Goal: Obtain resource: Download file/media

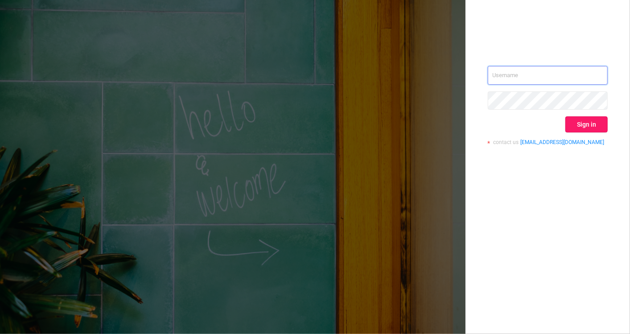
type input "[EMAIL_ADDRESS][DOMAIN_NAME]"
click at [577, 122] on button "Sign in" at bounding box center [586, 124] width 42 height 16
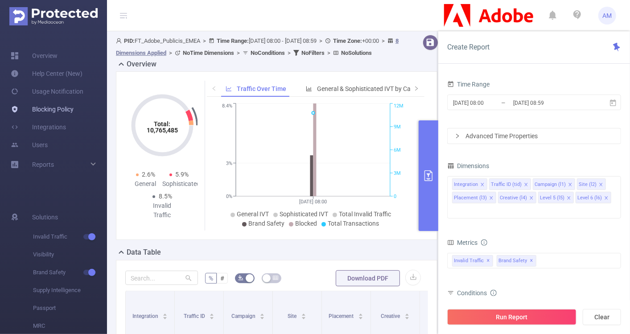
click at [74, 111] on link "Blocking Policy" at bounding box center [42, 109] width 63 height 18
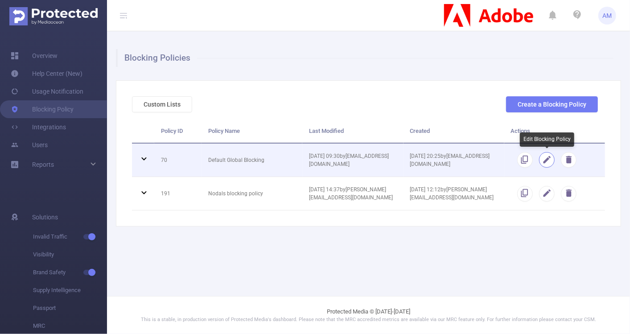
click at [545, 160] on button "button" at bounding box center [547, 160] width 16 height 16
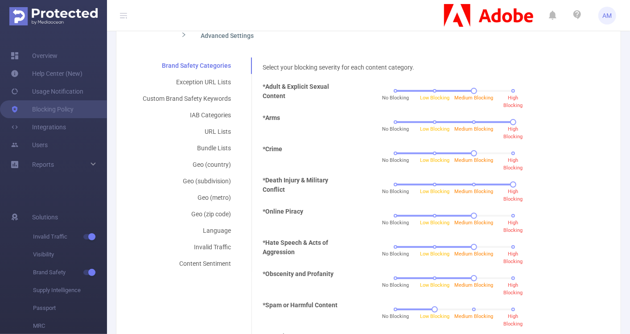
scroll to position [182, 0]
click at [457, 204] on div "*Death Injury & Military Conflict No Blocking Low Blocking Medium Blocking High…" at bounding box center [426, 191] width 335 height 31
click at [207, 128] on div "URL Lists" at bounding box center [187, 131] width 110 height 16
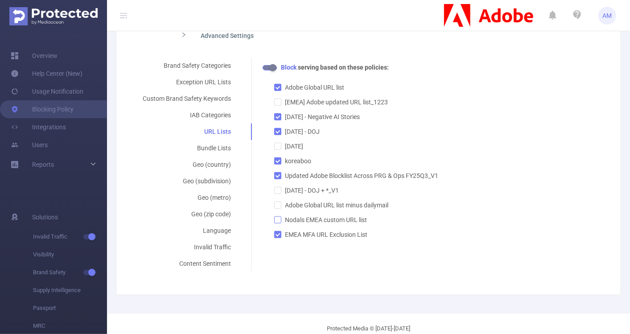
scroll to position [0, 0]
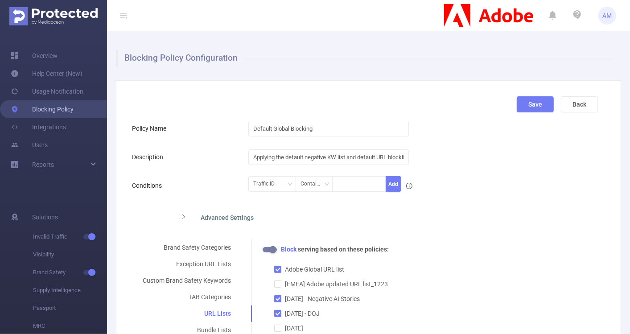
click at [57, 107] on link "Blocking Policy" at bounding box center [42, 109] width 63 height 18
click at [569, 102] on button "Back" at bounding box center [579, 104] width 37 height 16
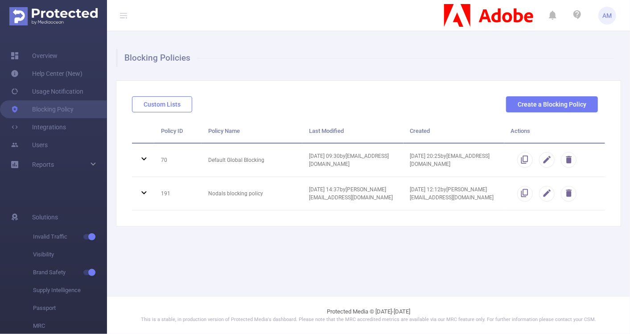
click at [171, 102] on button "Custom Lists" at bounding box center [162, 104] width 60 height 16
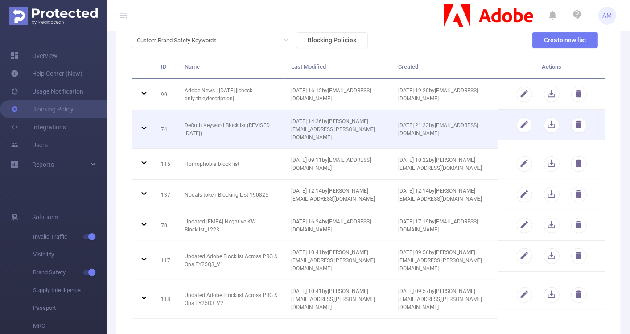
scroll to position [66, 0]
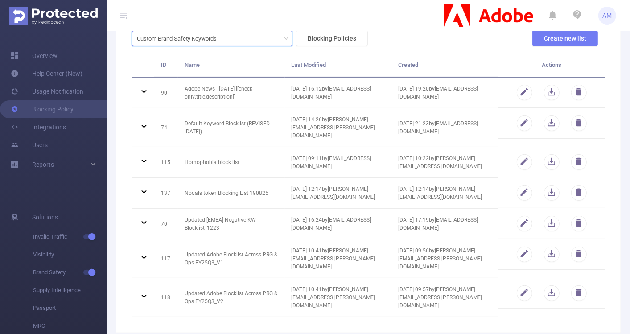
click at [228, 40] on div "Custom Brand Safety Keywords" at bounding box center [212, 38] width 151 height 15
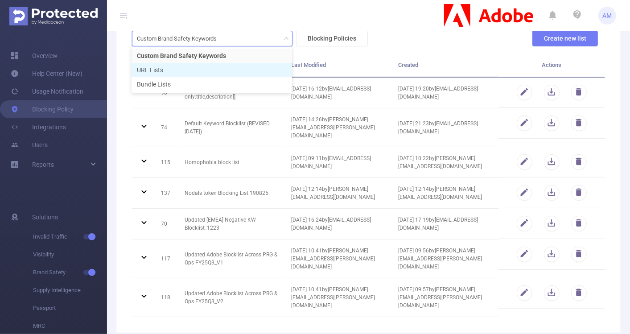
click at [222, 70] on li "URL Lists" at bounding box center [212, 70] width 161 height 14
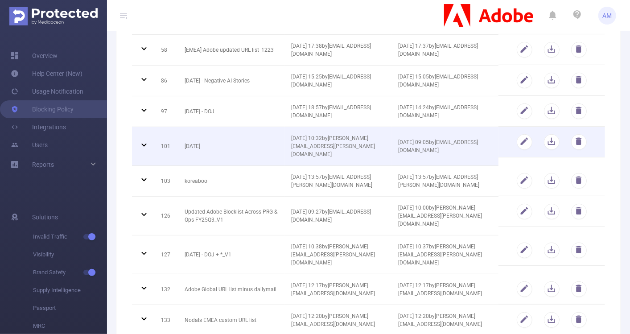
scroll to position [150, 0]
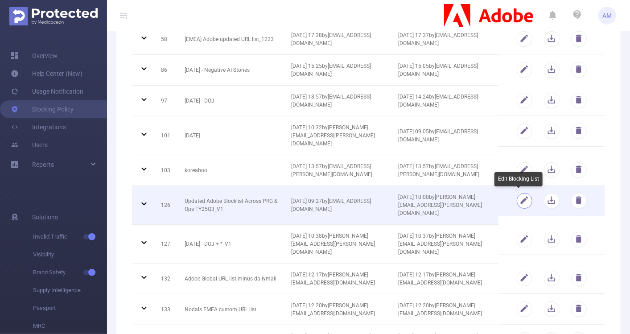
click at [517, 198] on button "button" at bounding box center [525, 201] width 16 height 16
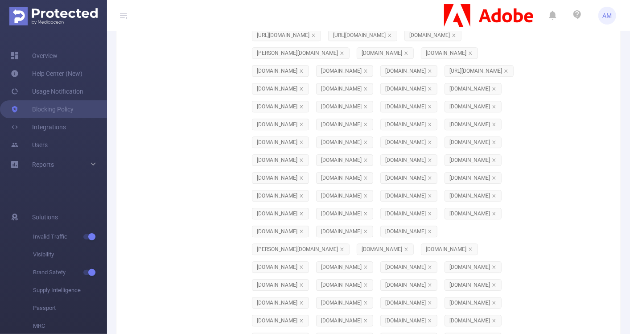
paste input "[DOMAIN_NAME]"
type input "[DOMAIN_NAME]"
click at [342, 149] on li "[DOMAIN_NAME]" at bounding box center [313, 146] width 134 height 14
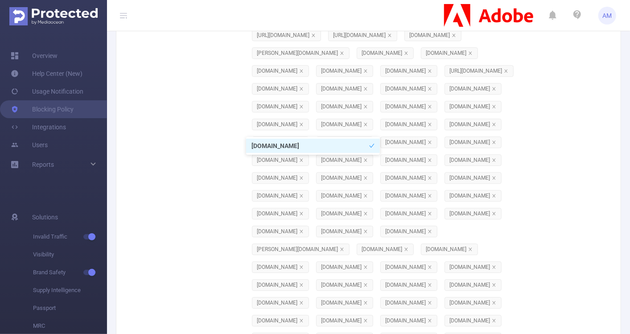
paste input "[DOMAIN_NAME]"
type input "[DOMAIN_NAME]"
click at [317, 145] on li "[DOMAIN_NAME]" at bounding box center [313, 146] width 134 height 14
paste input "[DOMAIN_NAME]"
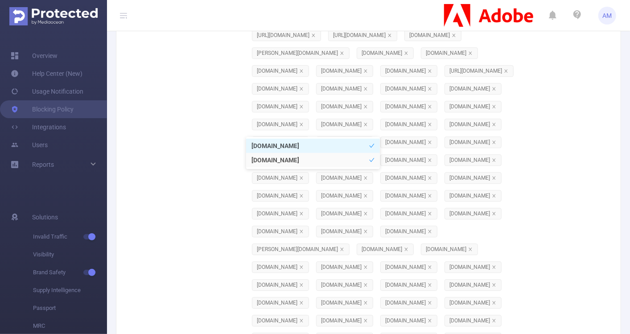
type input "[DOMAIN_NAME]"
click at [301, 161] on li "[DOMAIN_NAME]" at bounding box center [313, 159] width 134 height 14
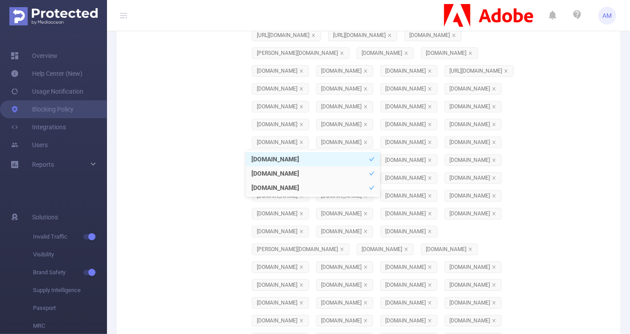
paste input "[DOMAIN_NAME]"
type input "[DOMAIN_NAME]"
click at [301, 158] on li "[DOMAIN_NAME]" at bounding box center [313, 159] width 134 height 14
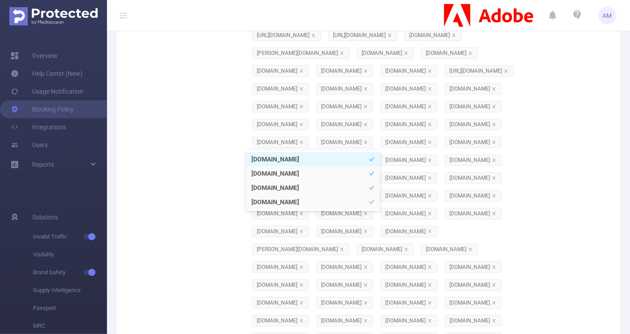
paste input "[DOMAIN_NAME]"
type input "[DOMAIN_NAME]"
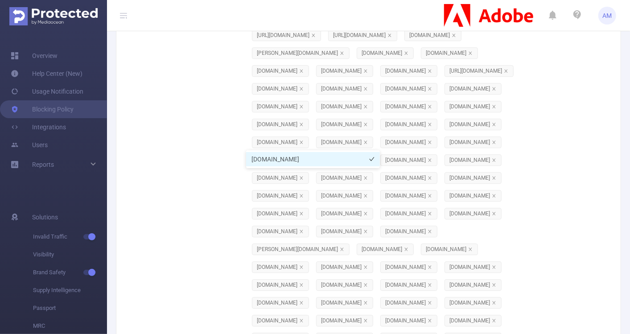
click at [325, 156] on li "[DOMAIN_NAME]" at bounding box center [313, 159] width 134 height 14
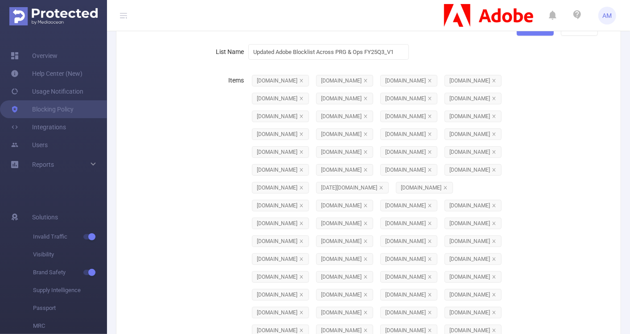
scroll to position [63, 0]
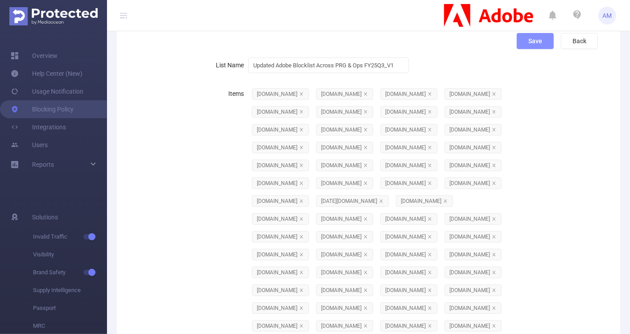
click at [517, 39] on button "Save" at bounding box center [535, 41] width 37 height 16
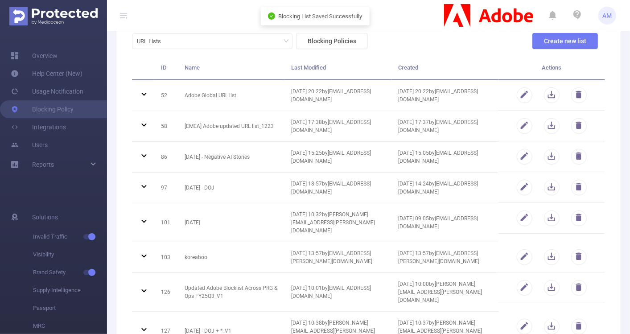
scroll to position [0, 0]
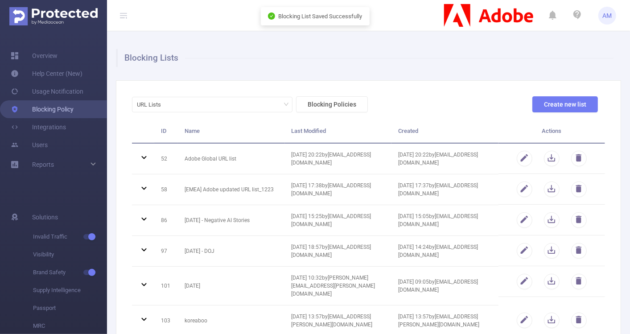
click at [72, 107] on link "Blocking Policy" at bounding box center [42, 109] width 63 height 18
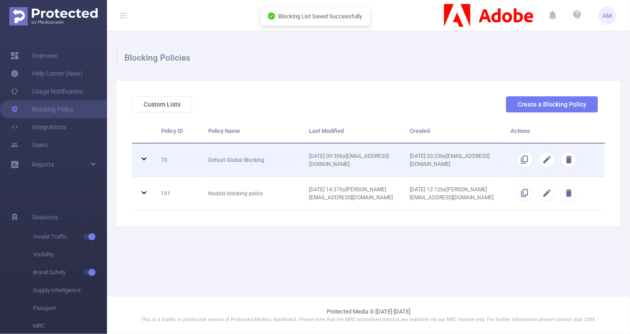
click at [245, 161] on td "Default Global Blocking" at bounding box center [252, 160] width 101 height 33
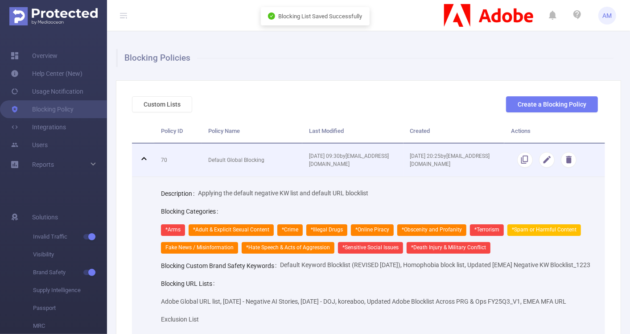
click at [141, 156] on icon at bounding box center [144, 158] width 11 height 11
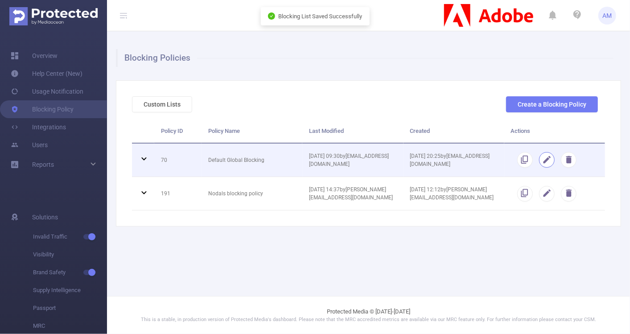
click at [546, 164] on button "button" at bounding box center [547, 160] width 16 height 16
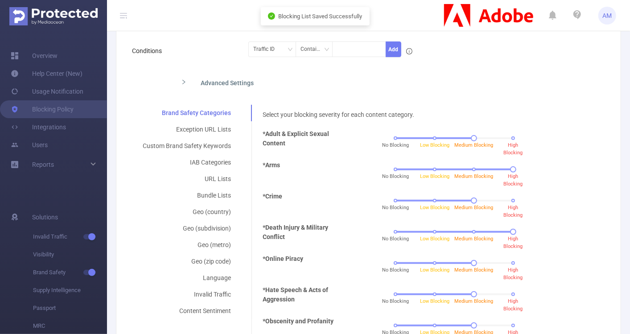
scroll to position [132, 0]
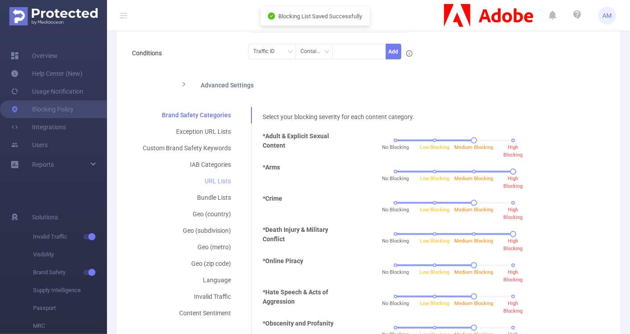
click at [216, 181] on div "URL Lists" at bounding box center [187, 181] width 110 height 16
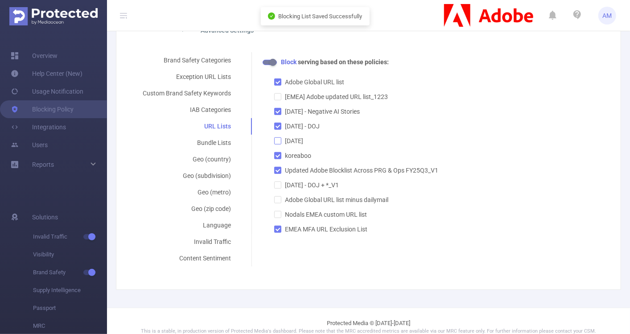
scroll to position [188, 0]
click at [276, 226] on input "EMEA MFA URL Exclusion List" at bounding box center [277, 228] width 6 height 6
checkbox input "true"
click at [274, 169] on input "Updated Adobe Blocklist Across PRG & Ops FY25Q3_V1" at bounding box center [277, 169] width 6 height 6
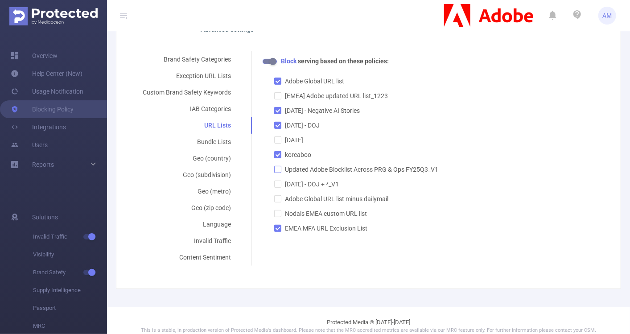
click at [274, 169] on input "Updated Adobe Blocklist Across PRG & Ops FY25Q3_V1" at bounding box center [277, 169] width 6 height 6
checkbox input "true"
click at [547, 202] on div "Block serving based on these policies: Adobe Global URL list [EMEA] Adobe updat…" at bounding box center [430, 145] width 335 height 177
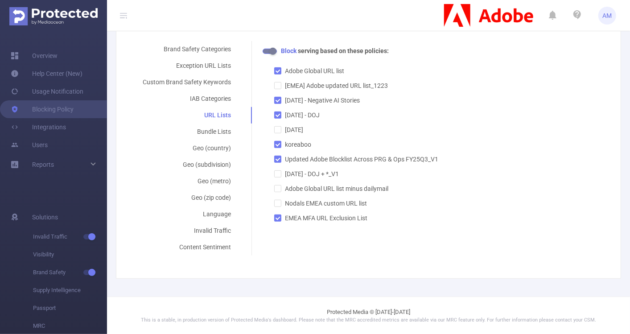
scroll to position [0, 0]
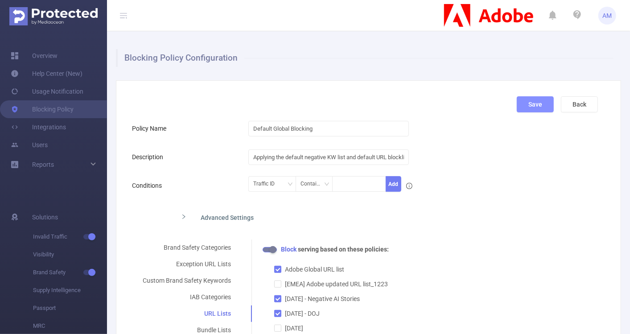
click at [532, 104] on button "Save" at bounding box center [535, 104] width 37 height 16
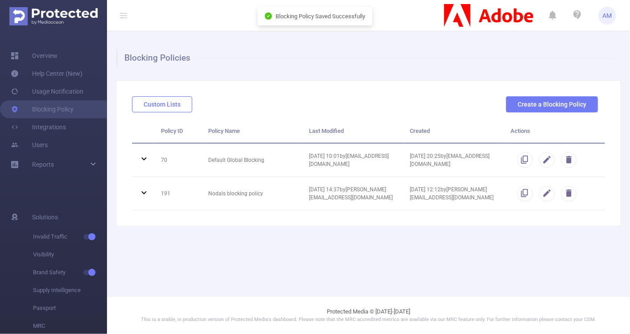
click at [145, 104] on button "Custom Lists" at bounding box center [162, 104] width 60 height 16
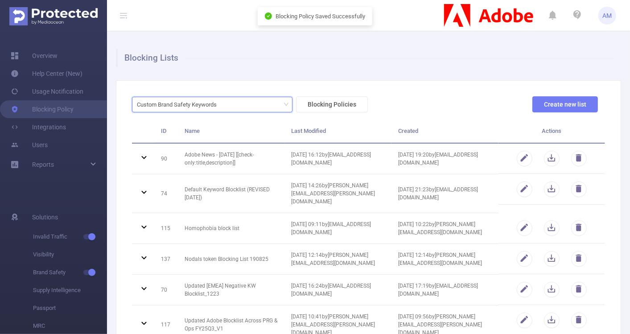
click at [200, 103] on div "Custom Brand Safety Keywords" at bounding box center [180, 104] width 86 height 15
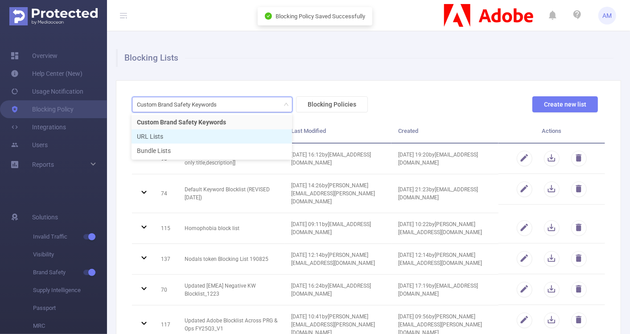
click at [191, 139] on li "URL Lists" at bounding box center [212, 136] width 161 height 14
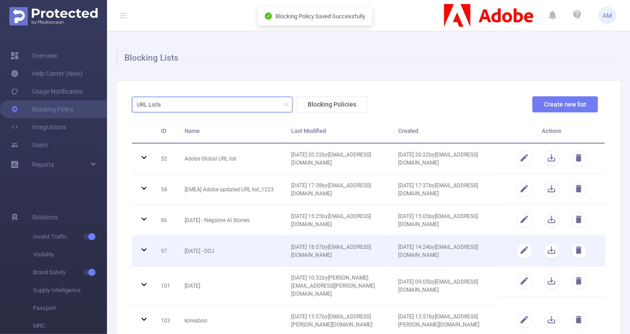
scroll to position [61, 0]
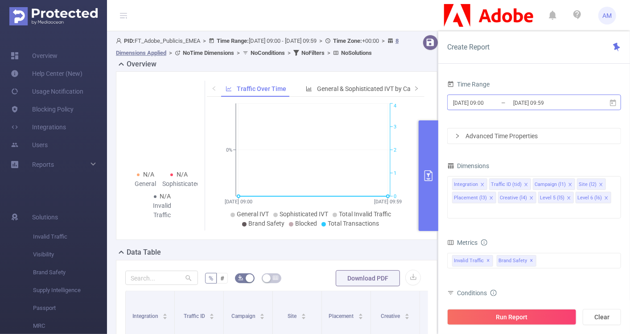
click at [485, 107] on input "[DATE] 09:00" at bounding box center [488, 103] width 72 height 12
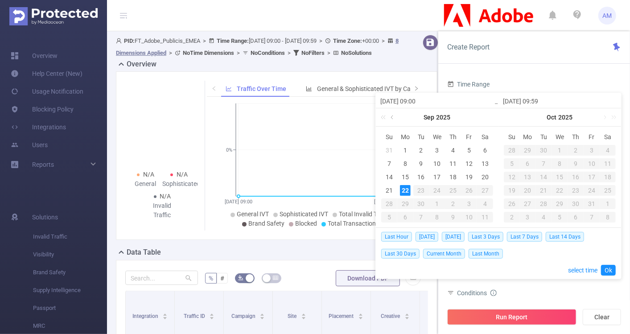
click at [392, 117] on link at bounding box center [393, 117] width 8 height 18
click at [392, 119] on link at bounding box center [393, 117] width 8 height 18
click at [391, 118] on link at bounding box center [393, 117] width 8 height 18
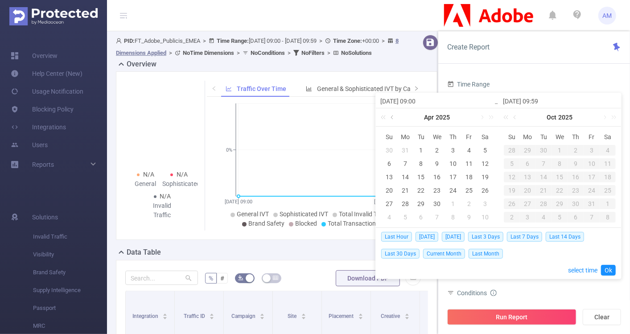
click at [391, 118] on link at bounding box center [393, 117] width 8 height 18
click at [392, 119] on link at bounding box center [393, 117] width 8 height 18
click at [436, 146] on div "1" at bounding box center [437, 150] width 11 height 11
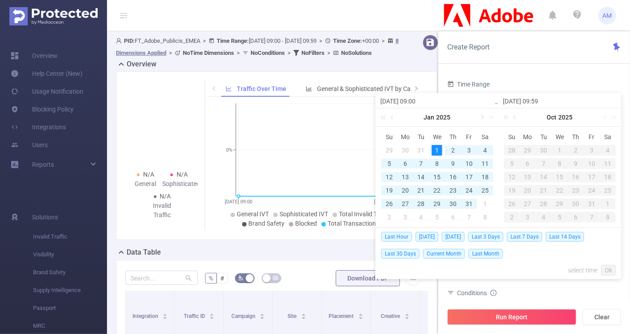
click at [482, 118] on link at bounding box center [481, 117] width 8 height 18
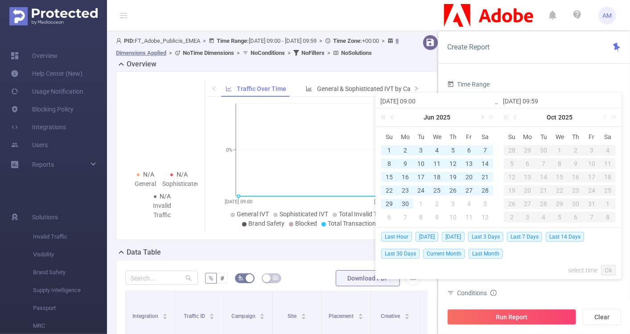
click at [482, 118] on link at bounding box center [481, 117] width 8 height 18
click at [402, 189] on div "22" at bounding box center [405, 190] width 11 height 11
type input "2025-01-01 09:00"
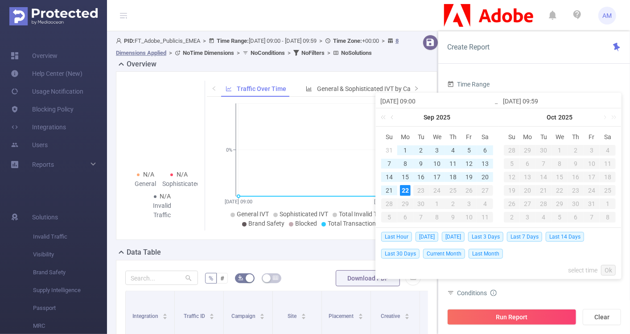
type input "2025-01-01 09:00"
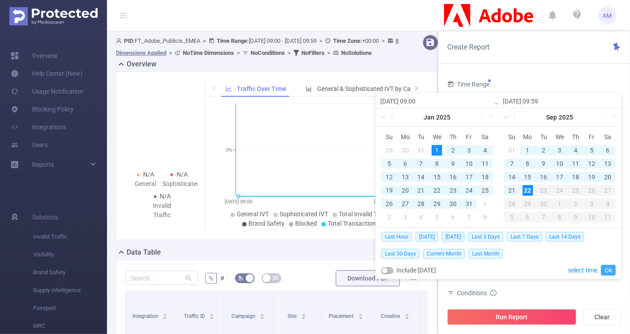
click at [605, 270] on link "Ok" at bounding box center [608, 270] width 15 height 11
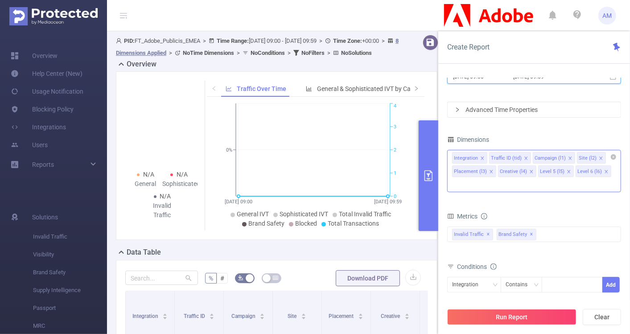
click at [481, 159] on icon "icon: close" at bounding box center [482, 158] width 4 height 4
click at [487, 158] on icon "icon: close" at bounding box center [489, 158] width 4 height 4
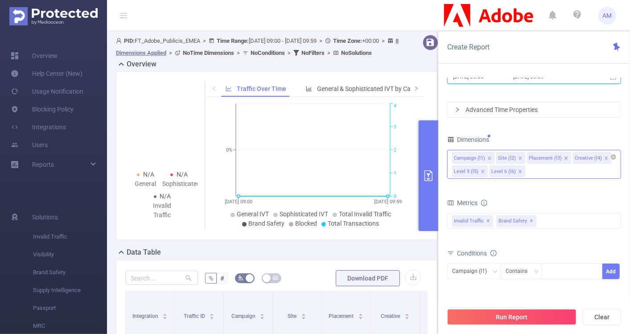
click at [487, 158] on icon "icon: close" at bounding box center [489, 158] width 4 height 4
click at [520, 156] on icon "icon: close" at bounding box center [521, 157] width 3 height 3
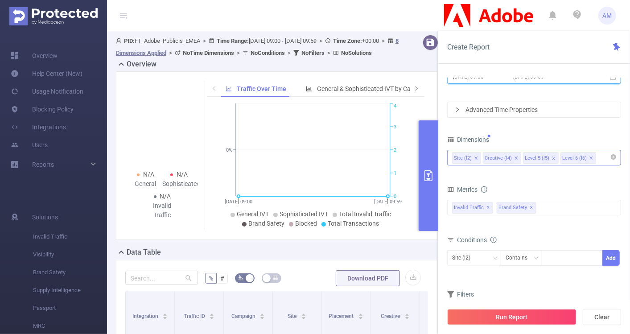
click at [514, 157] on icon "icon: close" at bounding box center [516, 158] width 4 height 4
click at [513, 158] on icon "icon: close" at bounding box center [513, 158] width 4 height 4
click at [512, 157] on icon "icon: close" at bounding box center [513, 158] width 4 height 4
click at [510, 157] on div "Site (l2)" at bounding box center [534, 157] width 164 height 15
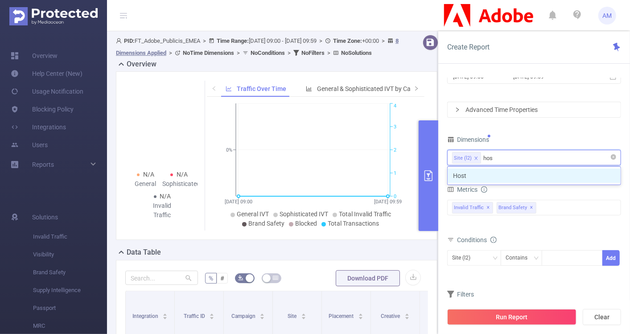
type input "host"
click at [512, 172] on li "Host" at bounding box center [534, 176] width 173 height 14
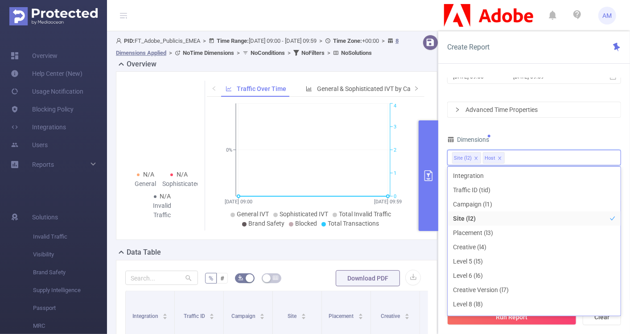
click at [600, 131] on div "Time Range 2025-01-01 09:00 _ 2025-09-22 09:59 Advanced Time Properties Dimensi…" at bounding box center [534, 192] width 174 height 280
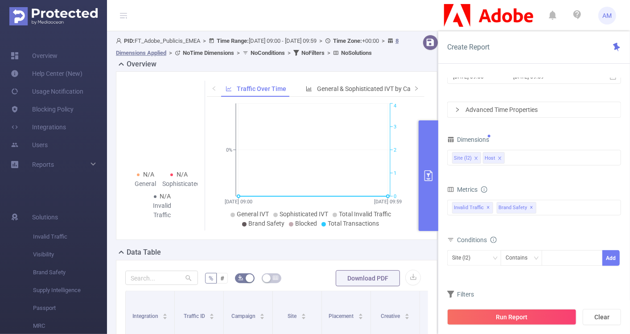
click at [500, 158] on icon "icon: close" at bounding box center [500, 158] width 4 height 4
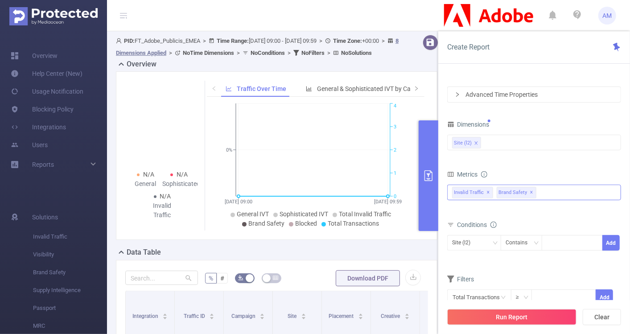
click at [531, 190] on span "✕" at bounding box center [532, 192] width 4 height 11
click at [489, 191] on span "✕" at bounding box center [489, 192] width 4 height 11
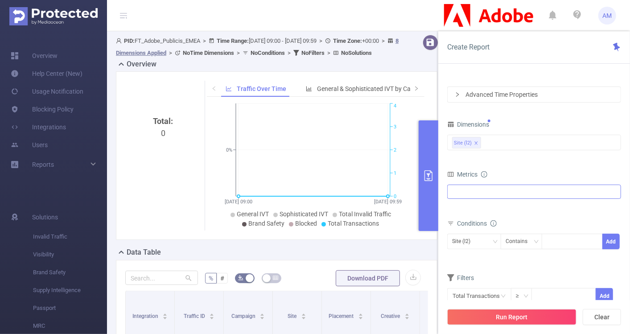
click at [491, 190] on div at bounding box center [534, 192] width 174 height 14
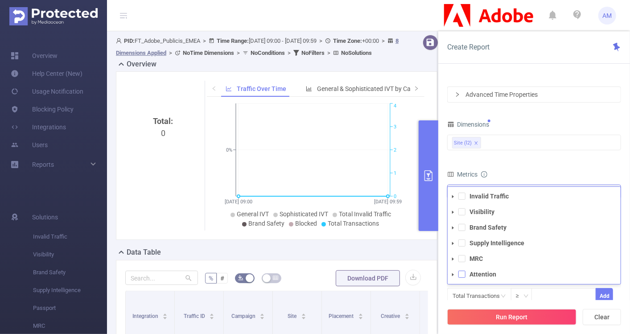
click at [462, 275] on span at bounding box center [461, 274] width 7 height 7
click at [593, 164] on form "Dimensions Site (l2) Metrics Total General IVT Data Centers Disclosed Bots Know…" at bounding box center [534, 217] width 174 height 198
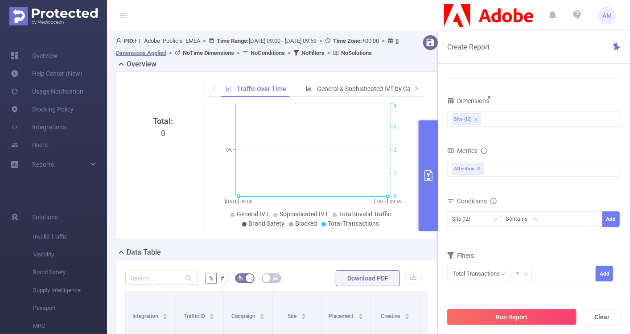
click at [501, 321] on button "Run Report" at bounding box center [511, 317] width 129 height 16
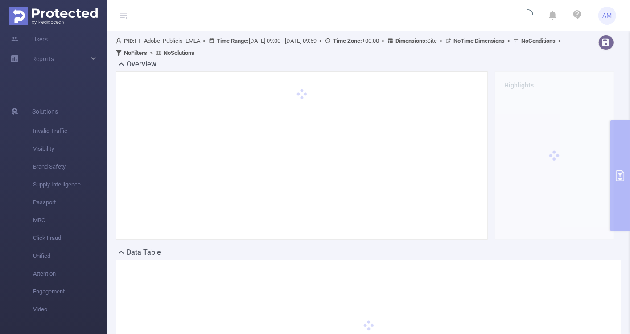
click at [620, 178] on div "PID: FT_Adobe_Publicis_EMEA > Time Range: 2025-01-01 09:00 - 2025-09-22 09:59 >…" at bounding box center [368, 221] width 523 height 380
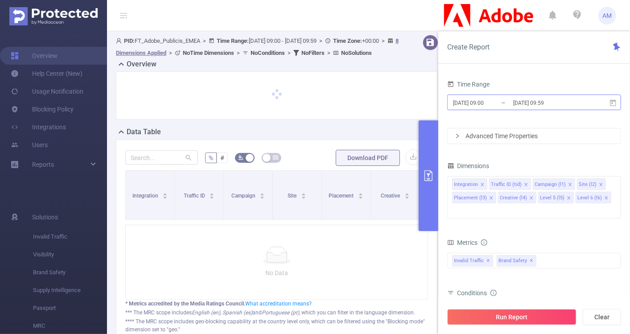
click at [480, 100] on input "2025-09-22 09:00" at bounding box center [488, 103] width 72 height 12
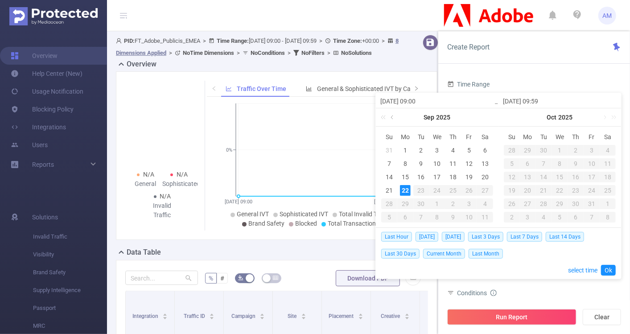
click at [393, 115] on link at bounding box center [393, 117] width 8 height 18
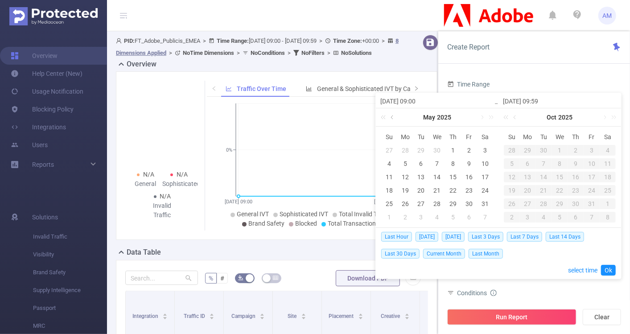
click at [393, 115] on link at bounding box center [393, 117] width 8 height 18
click at [436, 148] on div "1" at bounding box center [437, 150] width 11 height 11
click at [480, 116] on link at bounding box center [481, 117] width 8 height 18
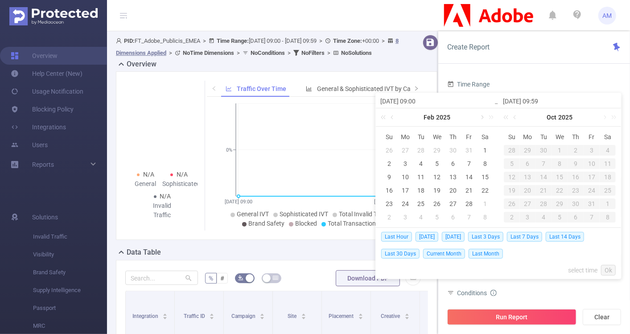
click at [480, 116] on link at bounding box center [481, 117] width 8 height 18
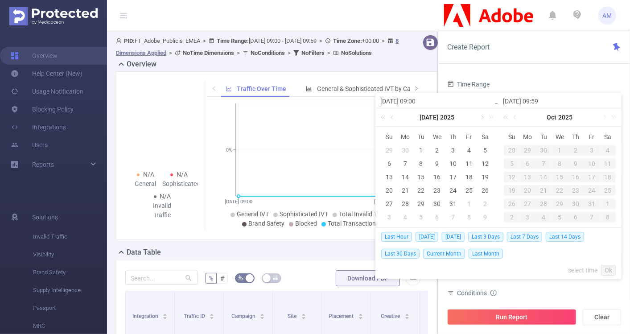
click at [480, 116] on link at bounding box center [481, 117] width 8 height 18
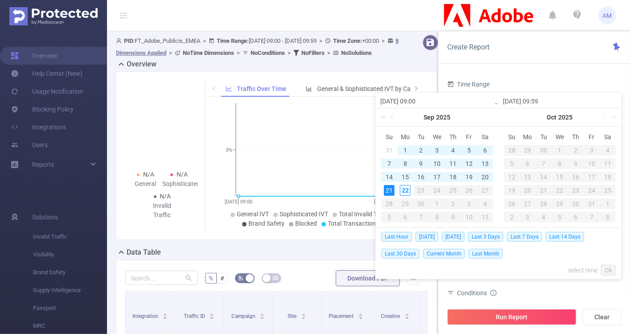
click at [390, 193] on div "21" at bounding box center [389, 190] width 11 height 11
type input "2025-01-01 09:00"
type input "2025-09-21 09:59"
type input "2025-01-01 09:00"
type input "2025-09-21 09:59"
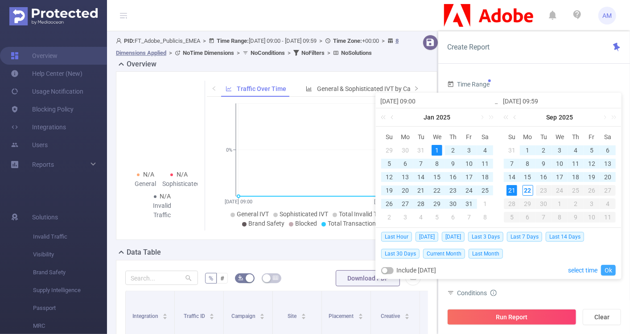
click at [610, 268] on link "Ok" at bounding box center [608, 270] width 15 height 11
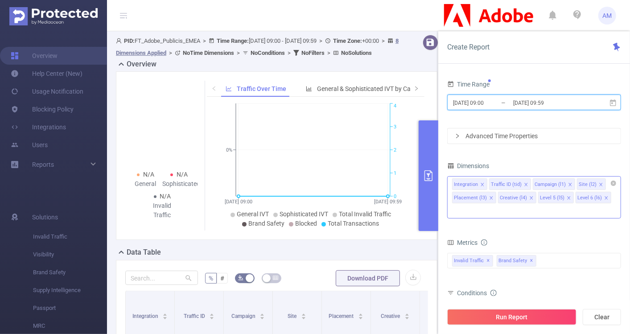
click at [484, 185] on icon "icon: close" at bounding box center [482, 184] width 4 height 4
click at [487, 184] on icon "icon: close" at bounding box center [488, 184] width 3 height 3
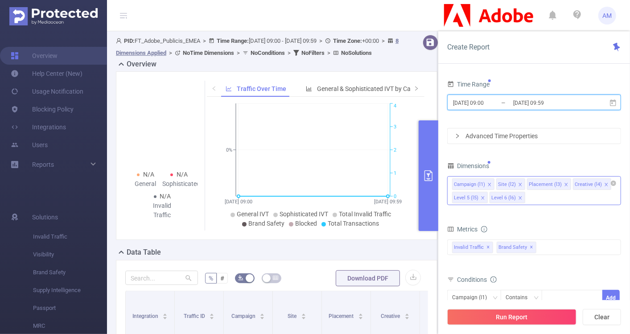
click at [487, 184] on icon "icon: close" at bounding box center [489, 184] width 4 height 4
click at [520, 183] on icon "icon: close" at bounding box center [522, 184] width 4 height 4
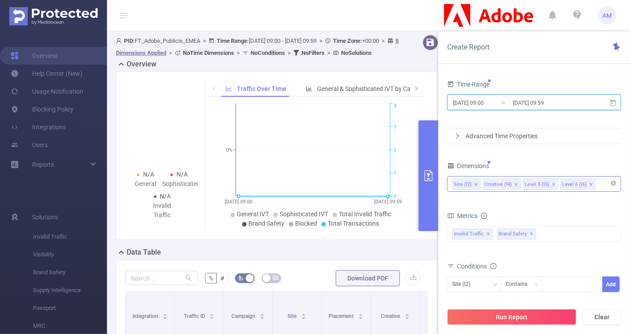
click at [515, 184] on icon "icon: close" at bounding box center [516, 184] width 4 height 4
click at [512, 183] on icon "icon: close" at bounding box center [513, 184] width 4 height 4
click at [512, 184] on icon "icon: close" at bounding box center [513, 184] width 3 height 3
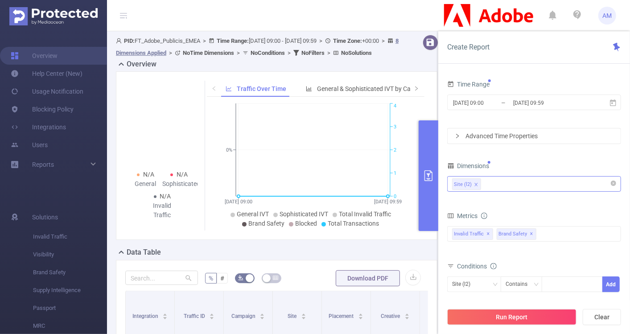
click at [506, 183] on div "Site (l2)" at bounding box center [534, 184] width 164 height 15
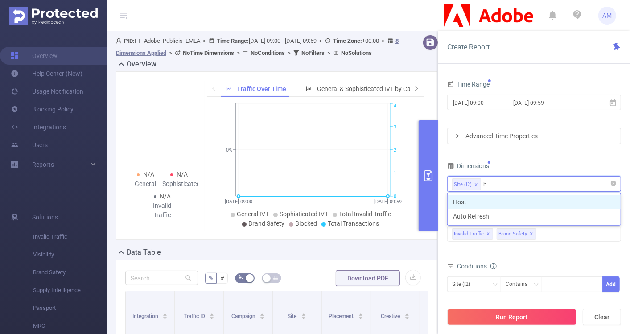
type input "ho"
click at [508, 197] on li "Host" at bounding box center [534, 202] width 173 height 14
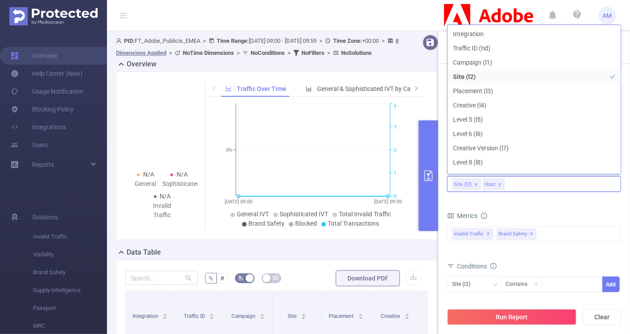
click at [535, 211] on div "Metrics" at bounding box center [534, 217] width 174 height 15
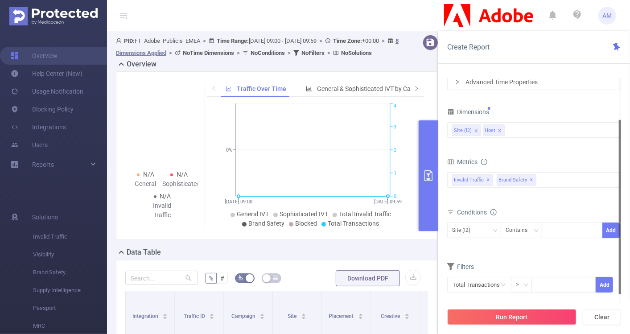
click at [542, 188] on div "Total General IVT Data Centers Disclosed Bots Known Crawlers Irregular Activity…" at bounding box center [534, 185] width 174 height 26
click at [541, 179] on div "Invalid Traffic ✕ Brand Safety ✕" at bounding box center [534, 180] width 174 height 16
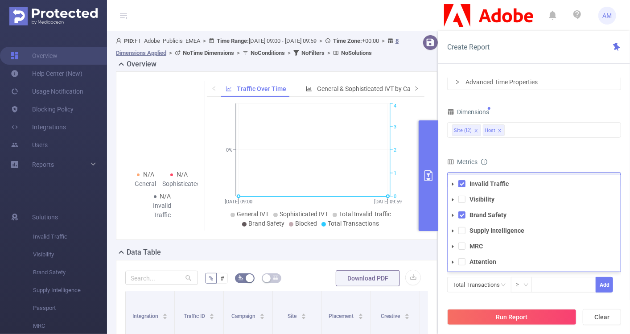
click at [453, 200] on icon "icon: caret-down" at bounding box center [453, 200] width 4 height 4
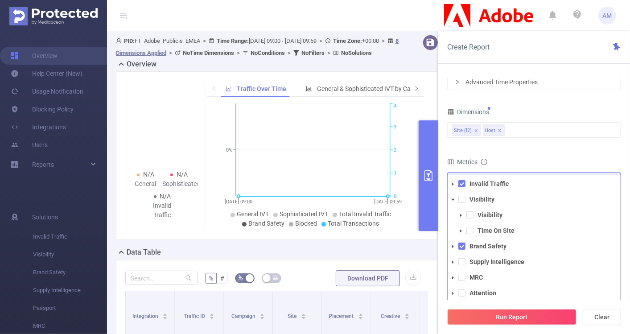
click at [453, 200] on icon "icon: caret-down" at bounding box center [453, 200] width 4 height 4
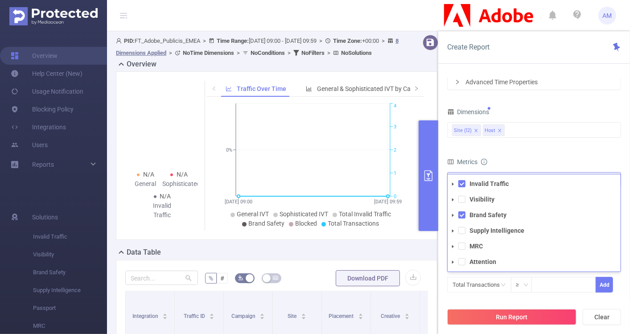
click at [453, 182] on icon "icon: caret-down" at bounding box center [453, 184] width 4 height 4
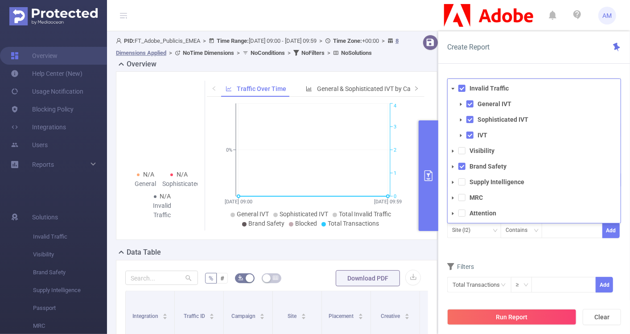
click at [453, 90] on span at bounding box center [453, 88] width 11 height 11
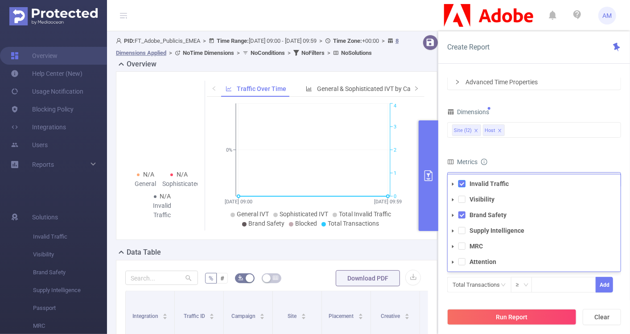
click at [461, 182] on span at bounding box center [461, 183] width 7 height 7
click at [461, 214] on span at bounding box center [461, 214] width 7 height 7
click at [453, 215] on icon "icon: caret-down" at bounding box center [453, 215] width 4 height 4
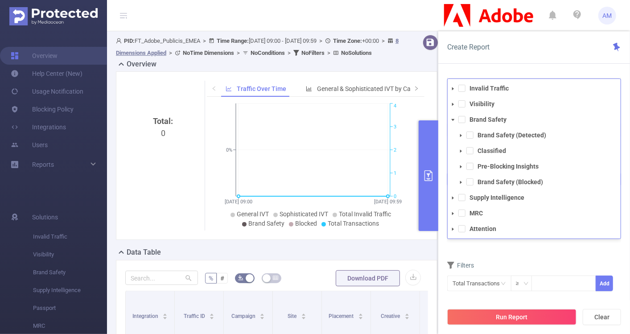
click at [453, 119] on icon "icon: caret-down" at bounding box center [453, 120] width 3 height 2
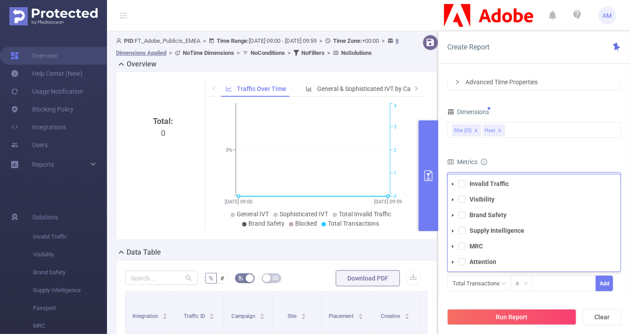
click at [453, 262] on icon "icon: caret-down" at bounding box center [453, 262] width 4 height 4
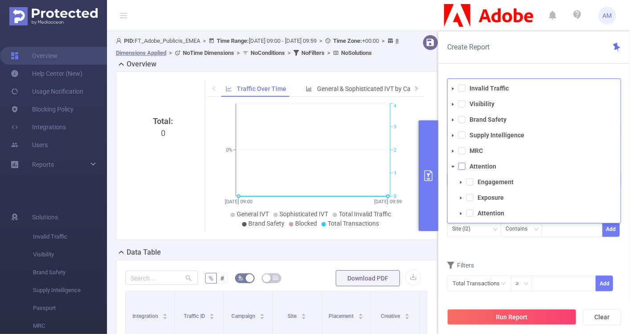
click at [461, 165] on span at bounding box center [461, 166] width 7 height 7
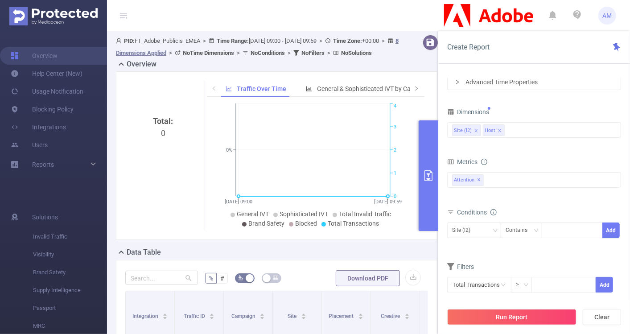
click at [516, 246] on div "Conditions Site (l2) Contains Add" at bounding box center [534, 228] width 174 height 44
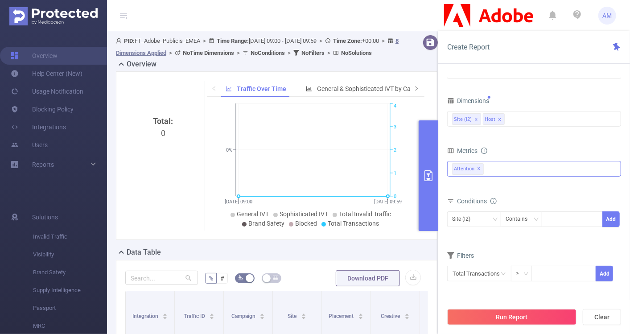
click at [480, 168] on span "✕" at bounding box center [479, 169] width 4 height 11
click at [483, 168] on div "Invalid Traffic Visibility Brand Safety Supply Intelligence MRC Attention Engag…" at bounding box center [534, 169] width 174 height 14
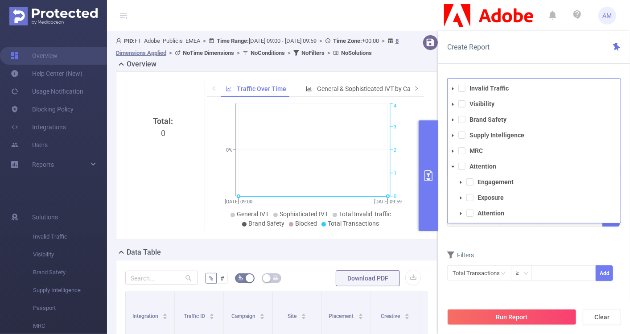
click at [453, 103] on icon "icon: caret-down" at bounding box center [453, 104] width 2 height 3
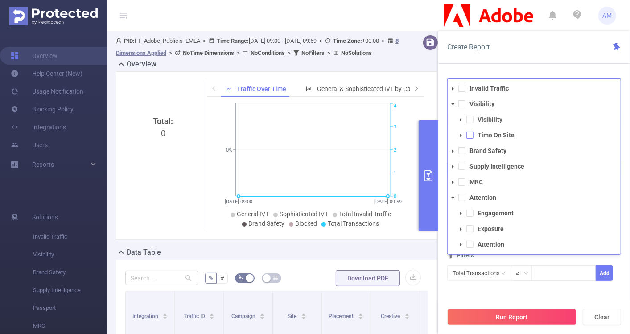
click at [467, 134] on span at bounding box center [469, 135] width 7 height 7
click at [622, 145] on div "Time Range 2025-01-01 09:00 _ 2025-09-21 09:59 Advanced Time Properties Dimensi…" at bounding box center [534, 209] width 192 height 280
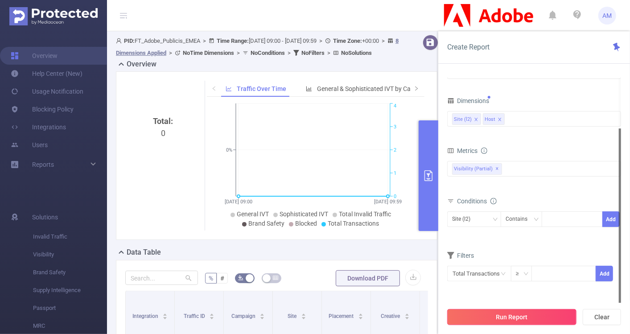
click at [504, 315] on button "Run Report" at bounding box center [511, 317] width 129 height 16
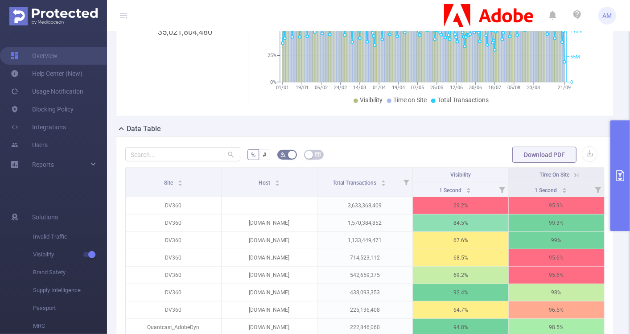
scroll to position [130, 0]
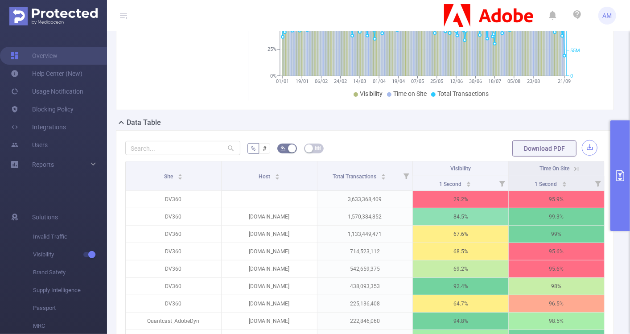
click at [582, 146] on button "button" at bounding box center [590, 148] width 16 height 16
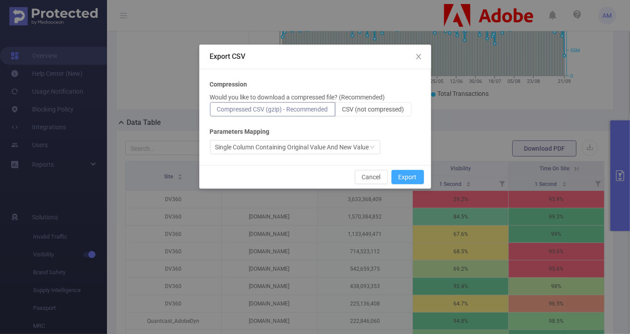
click at [405, 172] on button "Export" at bounding box center [407, 177] width 33 height 14
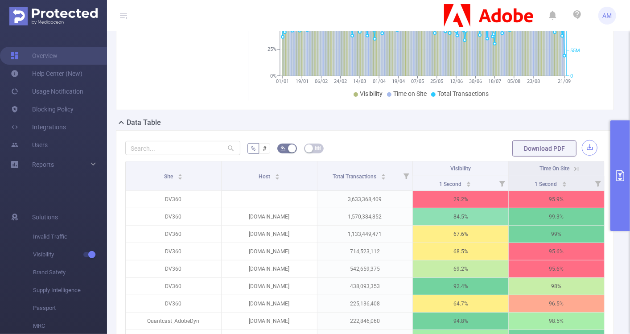
click at [583, 144] on button "button" at bounding box center [590, 148] width 16 height 16
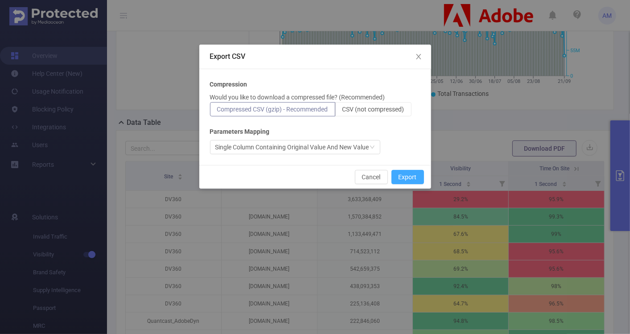
click at [416, 171] on button "Export" at bounding box center [407, 177] width 33 height 14
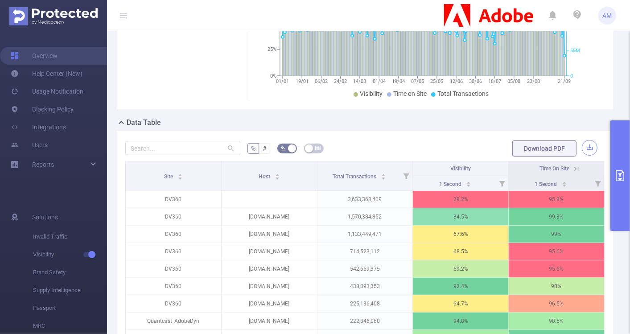
click at [582, 146] on button "button" at bounding box center [590, 148] width 16 height 16
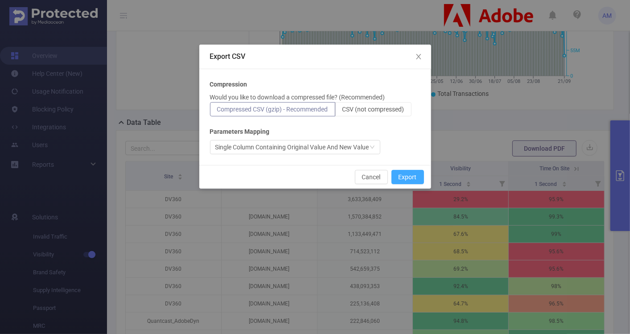
click at [417, 176] on button "Export" at bounding box center [407, 177] width 33 height 14
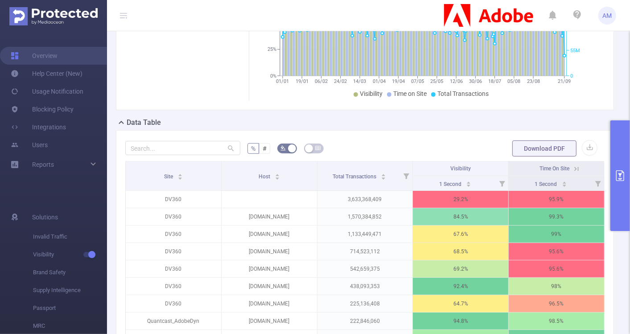
click at [384, 144] on form "% # Download PDF" at bounding box center [364, 149] width 479 height 18
click at [585, 151] on button "button" at bounding box center [590, 148] width 16 height 16
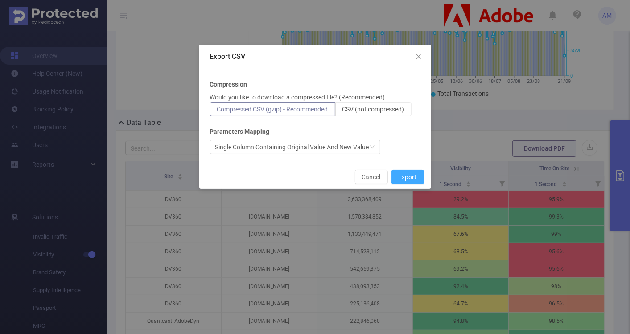
click at [400, 176] on button "Export" at bounding box center [407, 177] width 33 height 14
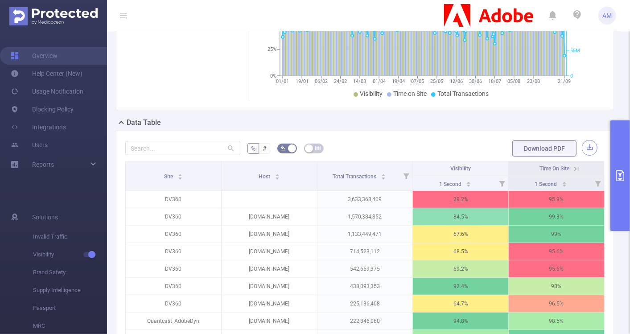
click at [586, 147] on button "button" at bounding box center [590, 148] width 16 height 16
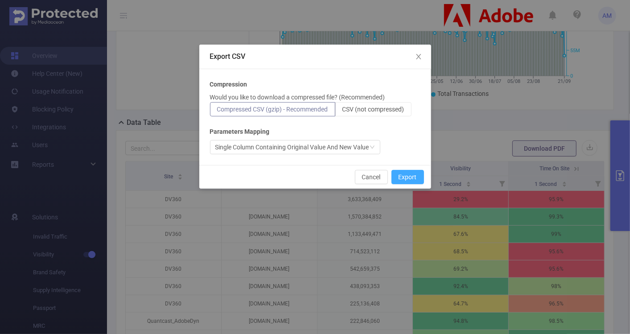
click at [401, 176] on button "Export" at bounding box center [407, 177] width 33 height 14
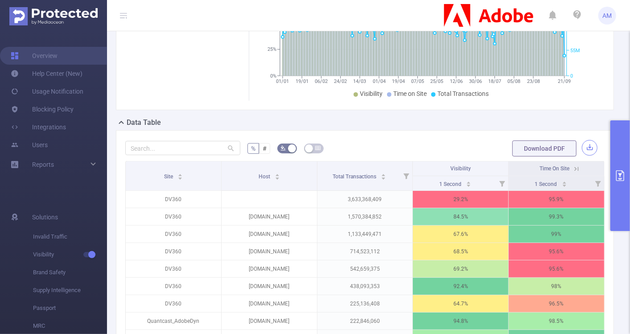
click at [583, 143] on button "button" at bounding box center [590, 148] width 16 height 16
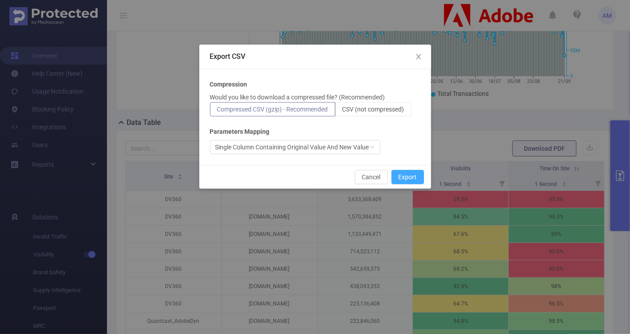
click at [410, 177] on button "Export" at bounding box center [407, 177] width 33 height 14
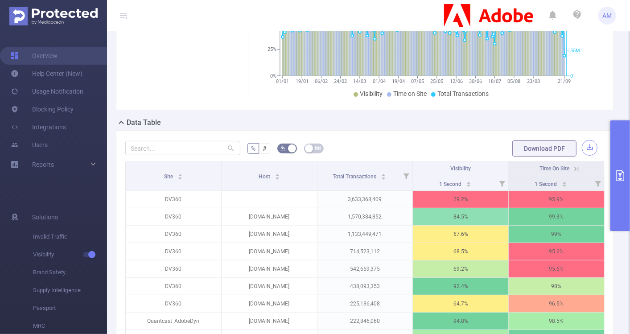
click at [582, 150] on button "button" at bounding box center [590, 148] width 16 height 16
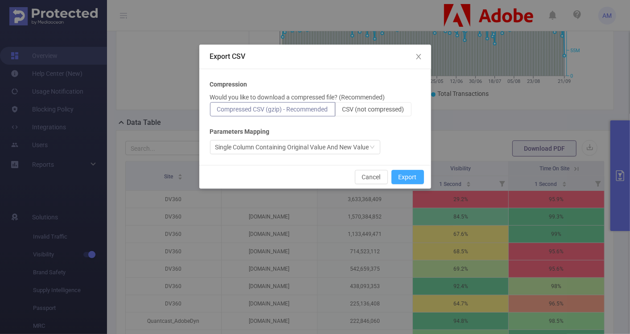
click at [410, 174] on button "Export" at bounding box center [407, 177] width 33 height 14
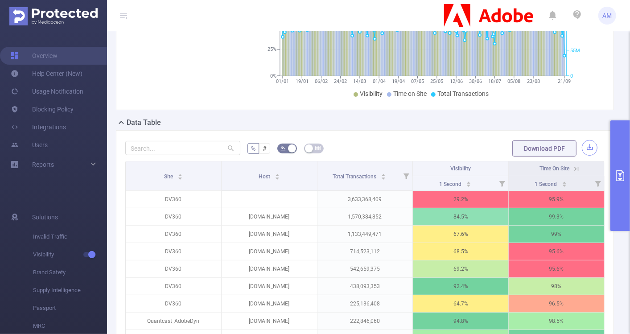
click at [586, 146] on button "button" at bounding box center [590, 148] width 16 height 16
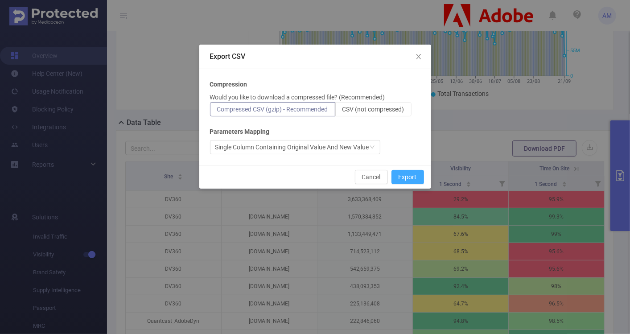
click at [420, 173] on button "Export" at bounding box center [407, 177] width 33 height 14
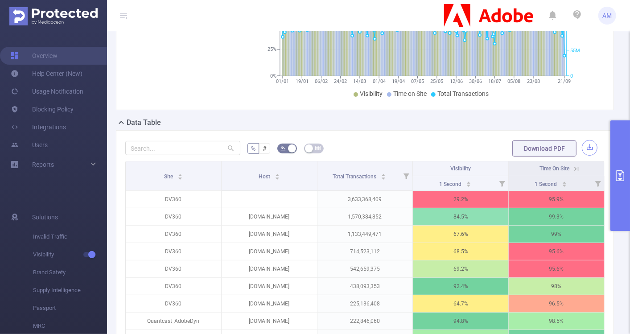
click at [582, 145] on button "button" at bounding box center [590, 148] width 16 height 16
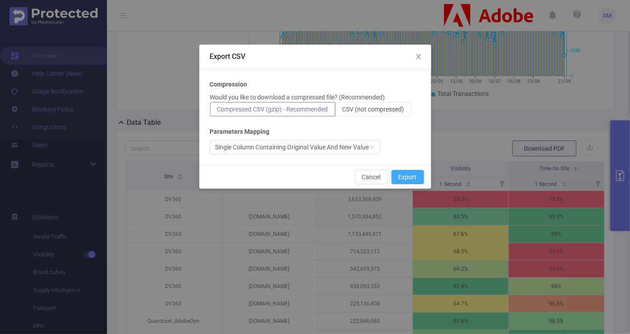
click at [411, 177] on button "Export" at bounding box center [407, 177] width 33 height 14
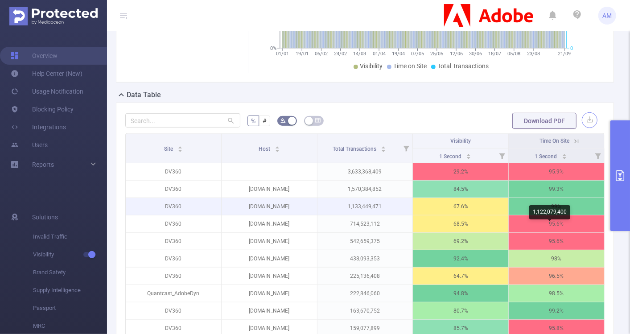
scroll to position [156, 0]
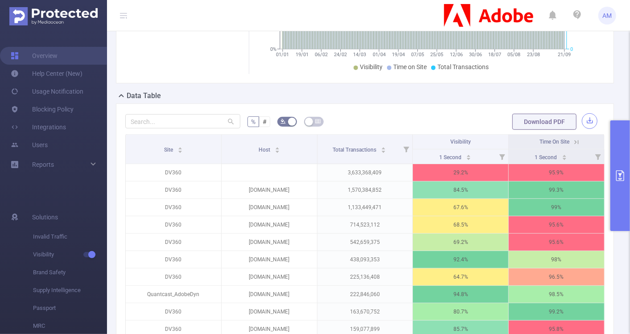
click at [585, 120] on button "button" at bounding box center [590, 121] width 16 height 16
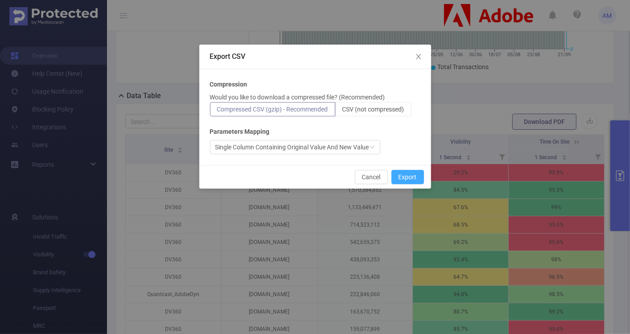
click at [401, 179] on button "Export" at bounding box center [407, 177] width 33 height 14
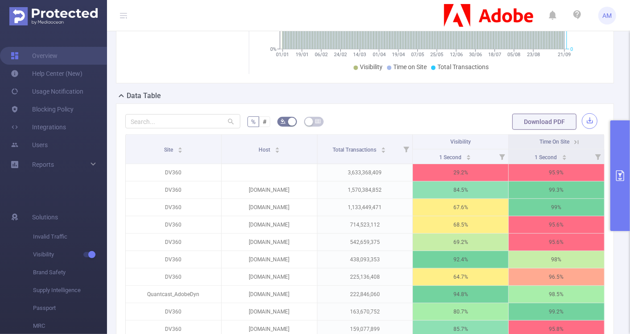
click at [585, 119] on button "button" at bounding box center [590, 121] width 16 height 16
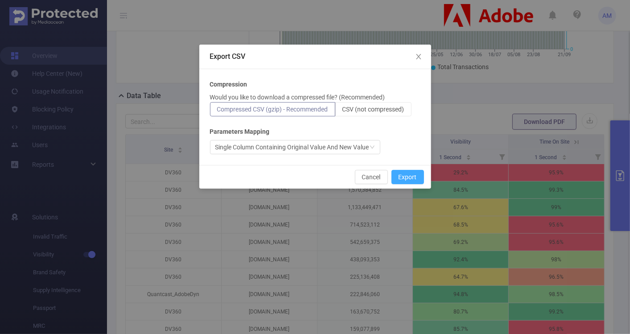
click at [397, 178] on button "Export" at bounding box center [407, 177] width 33 height 14
